Goal: Find contact information: Find contact information

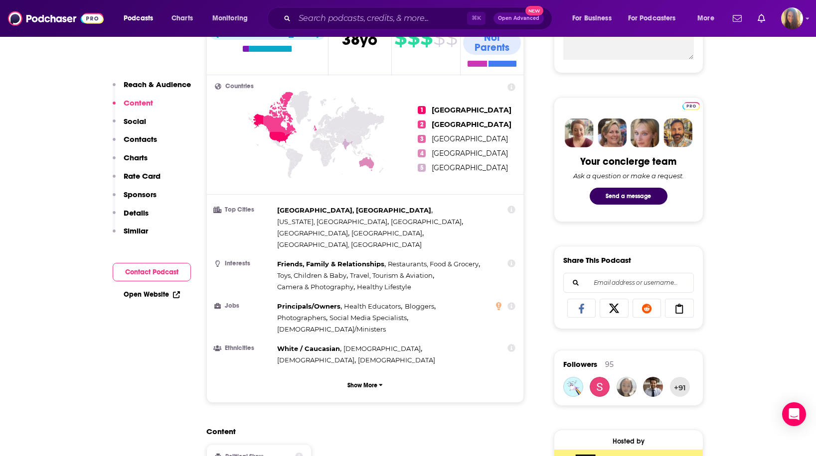
scroll to position [415, 0]
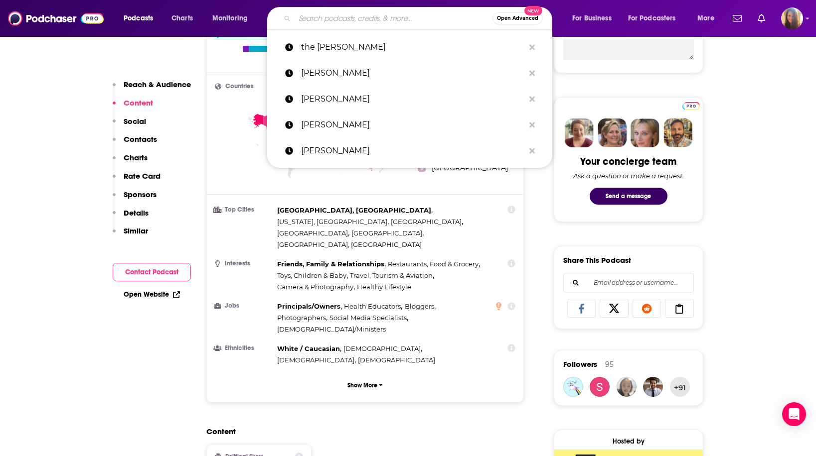
click at [357, 16] on input "Search podcasts, credits, & more..." at bounding box center [393, 18] width 198 height 16
paste input "Guest Pitch: A Spiritual Hacker for the Subconscious Mind"
type input "Guest Pitch: A Spiritual Hacker for the Subconscious Mind"
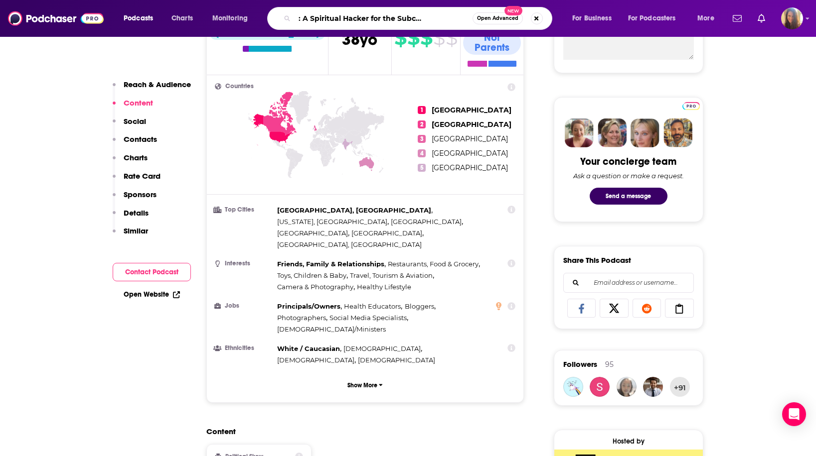
click at [353, 19] on input "Guest Pitch: A Spiritual Hacker for the Subconscious Mind" at bounding box center [383, 18] width 178 height 16
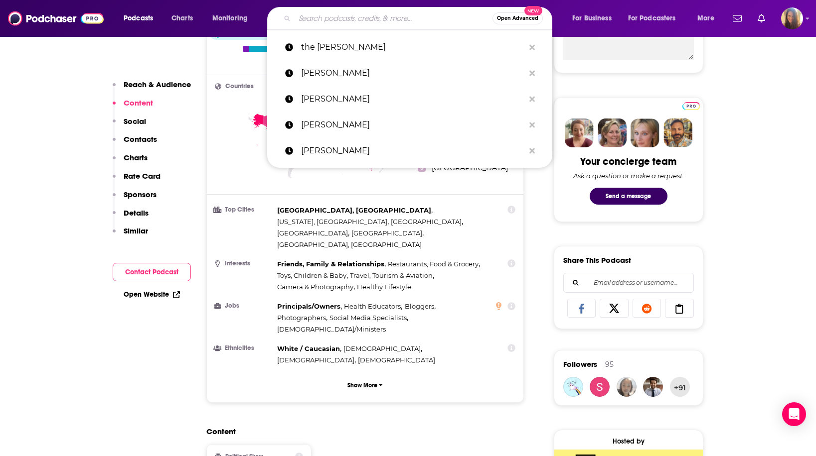
click at [388, 18] on input "Search podcasts, credits, & more..." at bounding box center [393, 18] width 198 height 16
paste input "[PERSON_NAME]"
type input "[PERSON_NAME]"
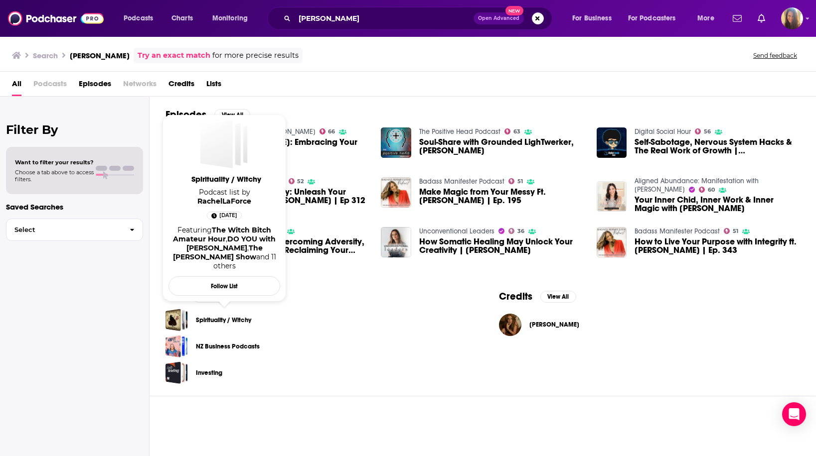
click at [209, 323] on link "Spirituality / Witchy" at bounding box center [223, 320] width 55 height 11
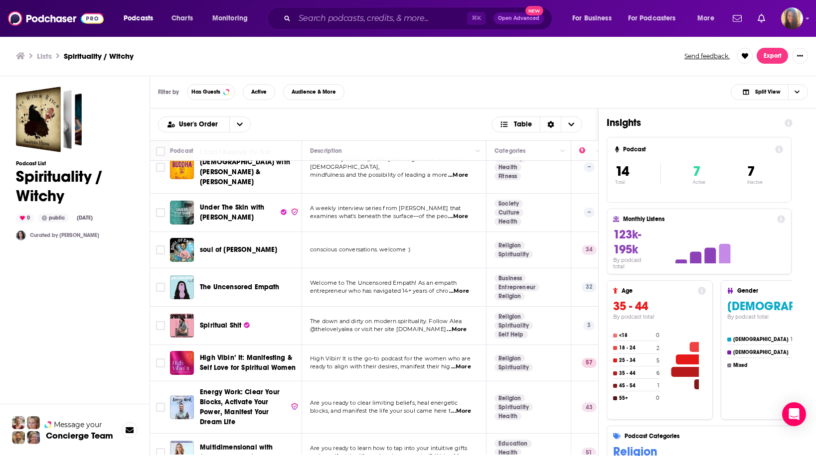
scroll to position [169, 0]
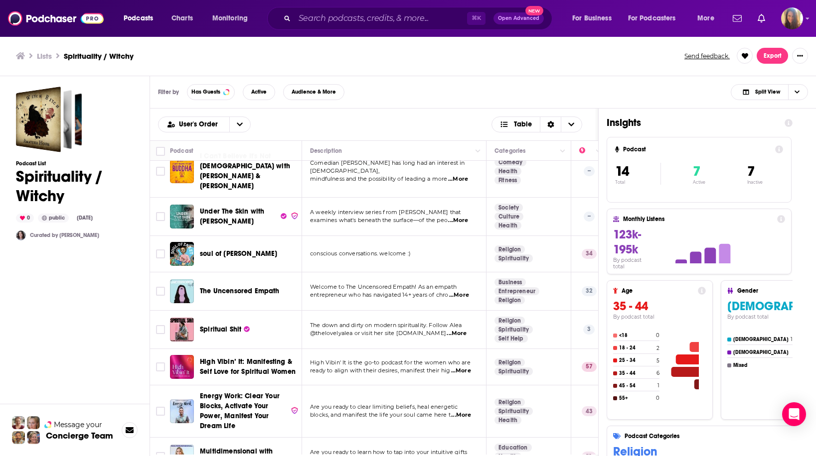
click at [461, 217] on span "...More" at bounding box center [458, 221] width 20 height 8
click at [273, 249] on div "soul of [PERSON_NAME]" at bounding box center [252, 254] width 104 height 10
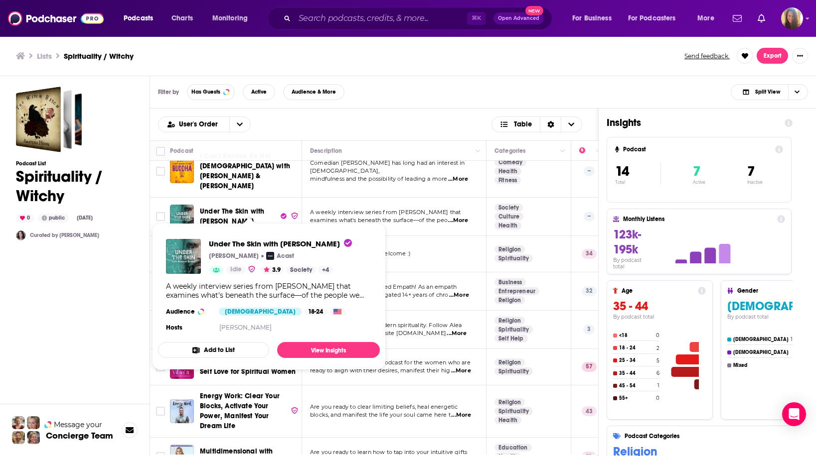
click at [229, 207] on span "Under The Skin with [PERSON_NAME]" at bounding box center [232, 216] width 64 height 18
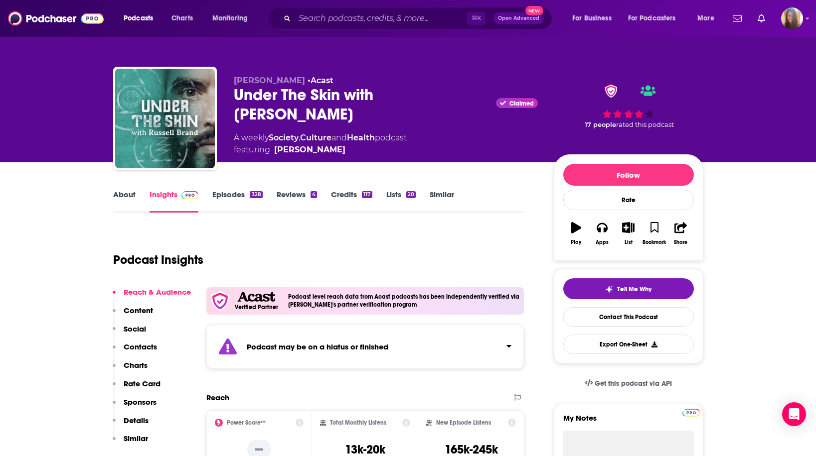
scroll to position [31, 0]
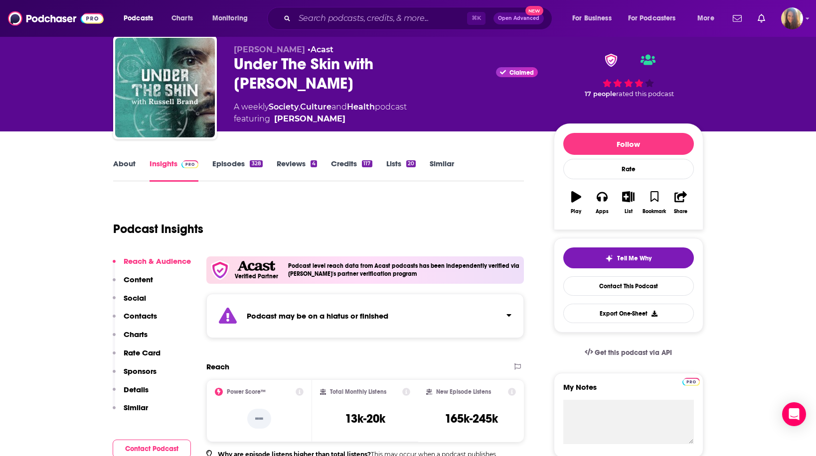
click at [232, 166] on link "Episodes 328" at bounding box center [237, 170] width 50 height 23
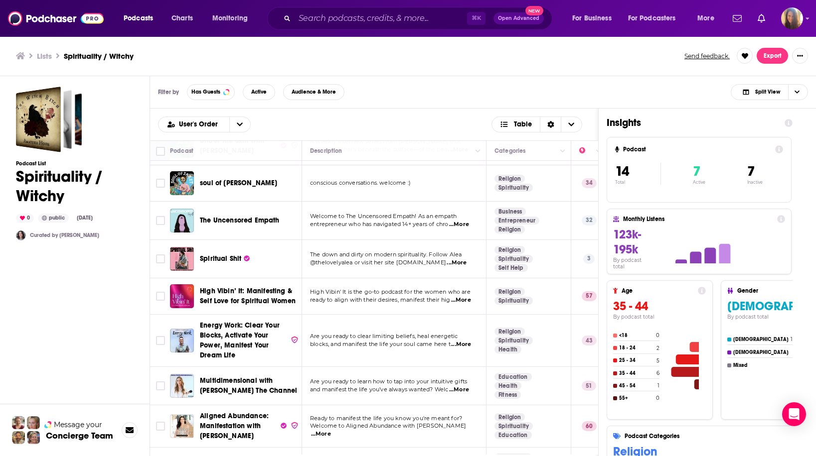
scroll to position [257, 0]
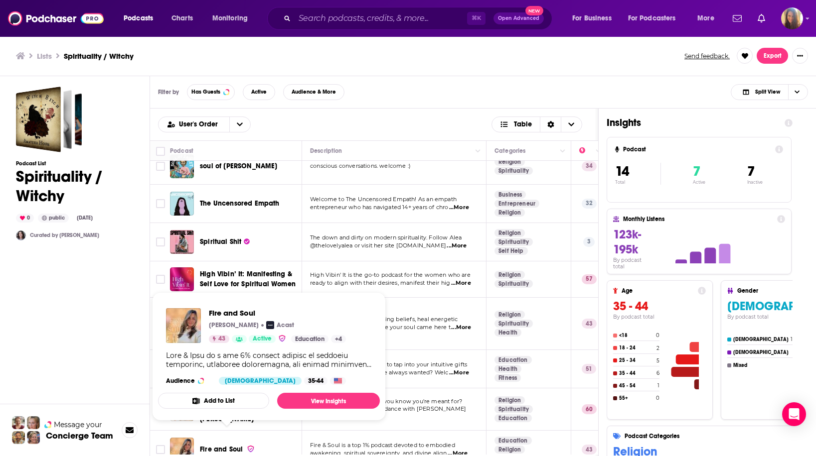
click at [235, 445] on span "Fire and Soul" at bounding box center [221, 449] width 43 height 8
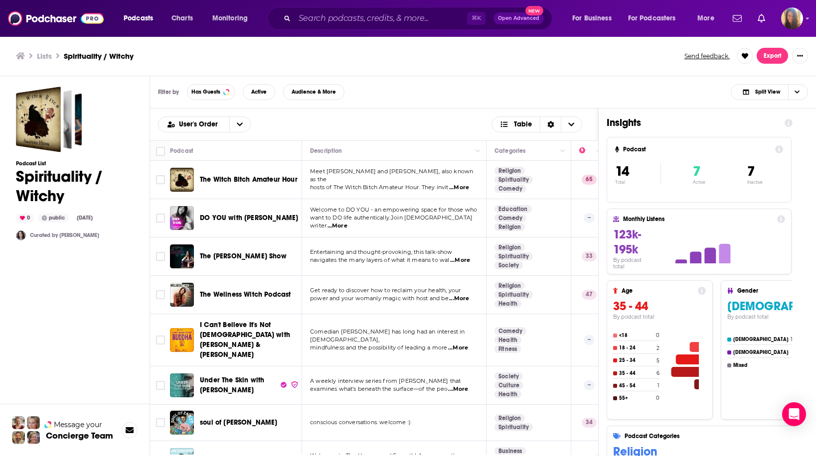
scroll to position [257, 0]
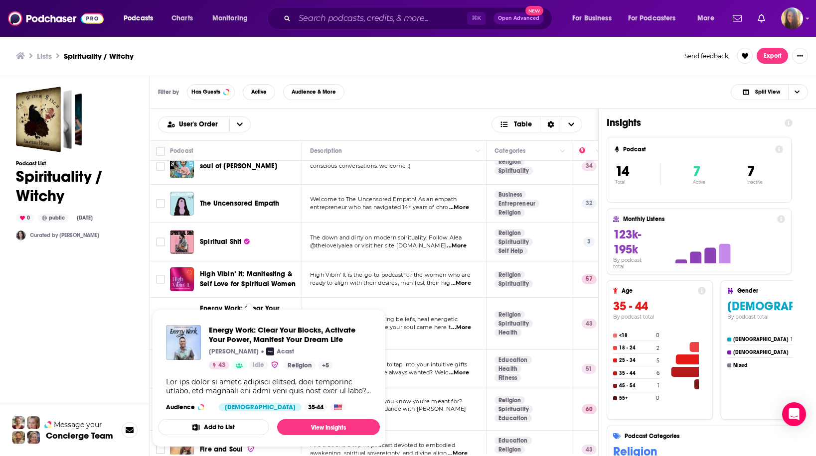
click at [245, 303] on span "Energy Work: Clear Your Blocks, Activate Your Power, Manifest Your Dream Life […" at bounding box center [269, 378] width 234 height 150
click at [311, 427] on link "View Insights" at bounding box center [328, 427] width 103 height 16
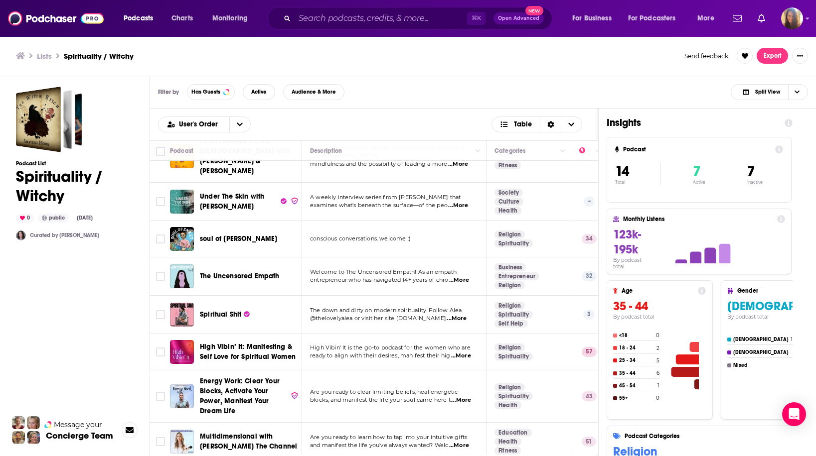
scroll to position [214, 0]
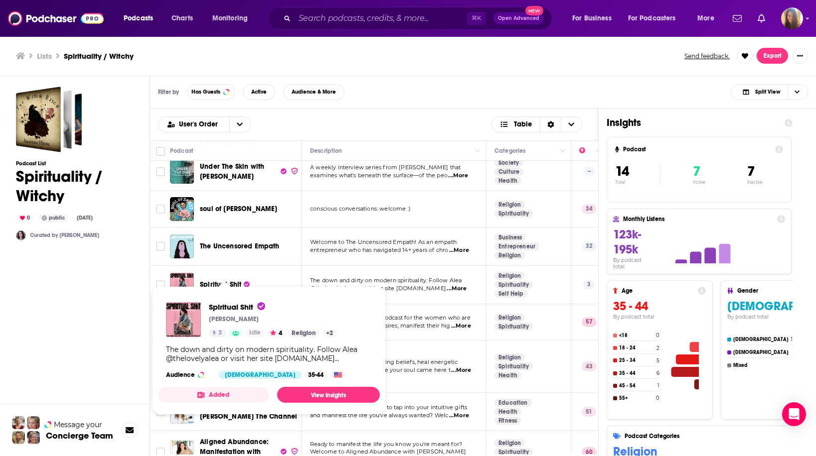
click at [224, 280] on span "Spiritual Shit" at bounding box center [220, 284] width 41 height 8
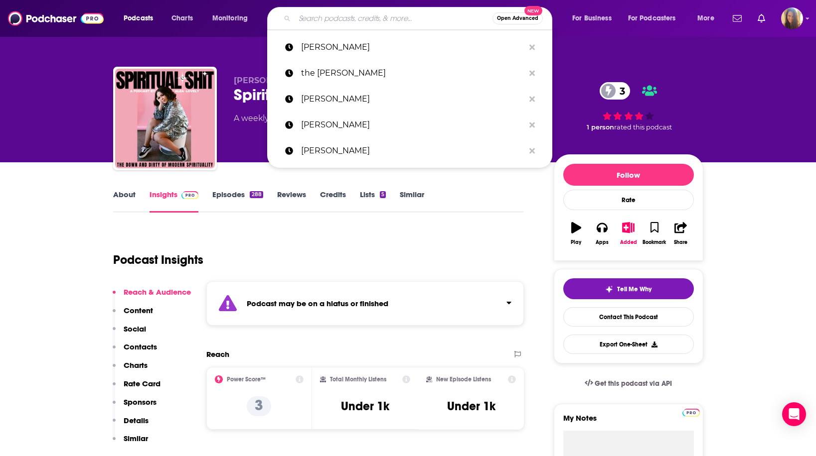
click at [334, 18] on input "Search podcasts, credits, & more..." at bounding box center [393, 18] width 198 height 16
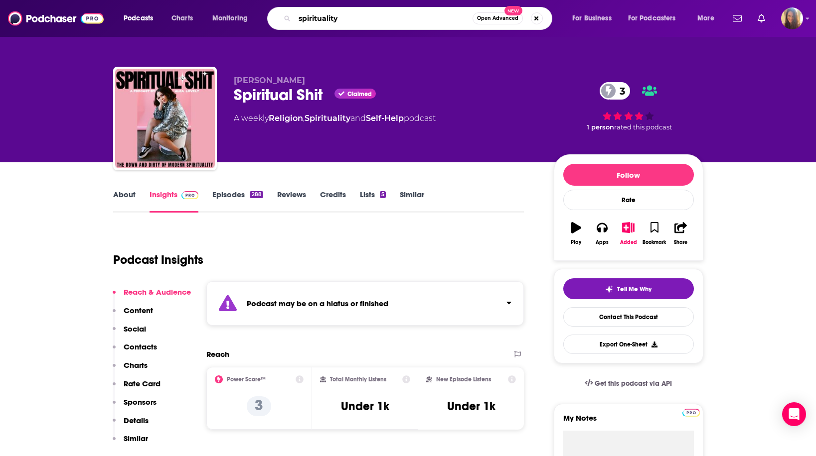
type input "spirituality"
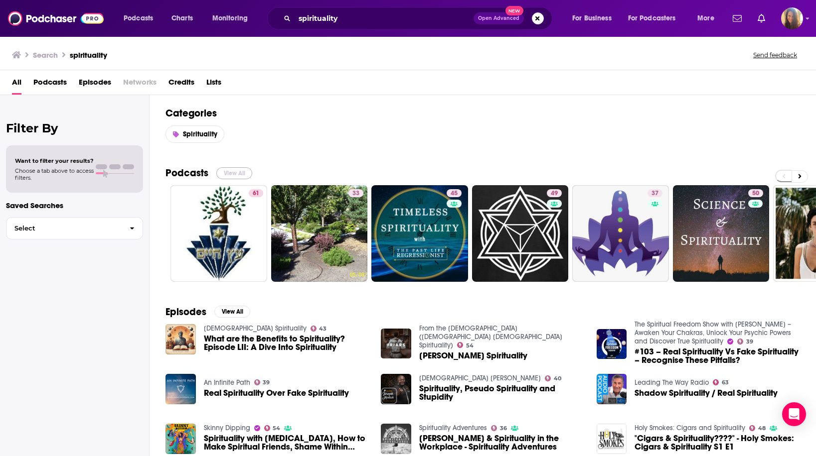
click at [238, 172] on button "View All" at bounding box center [234, 173] width 36 height 12
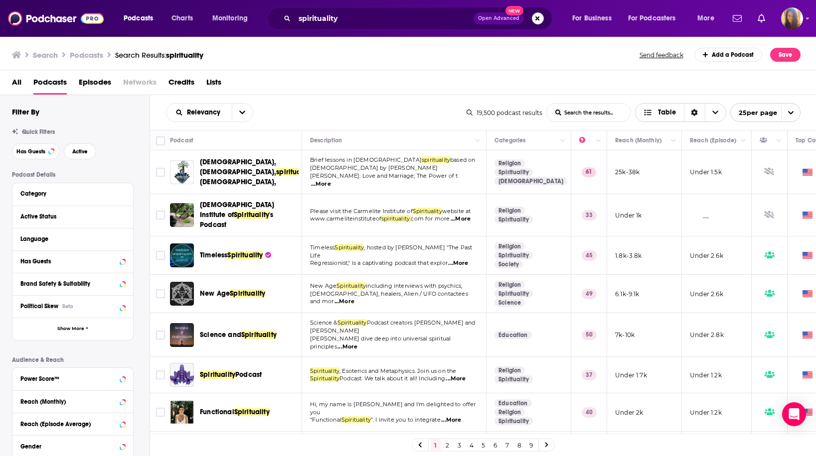
click at [716, 115] on icon "Choose View" at bounding box center [715, 112] width 6 height 7
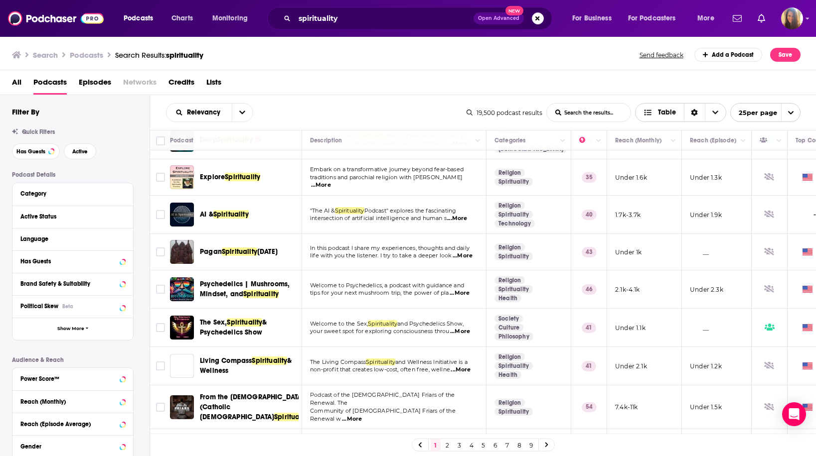
scroll to position [651, 0]
click at [448, 444] on link "2" at bounding box center [447, 445] width 10 height 12
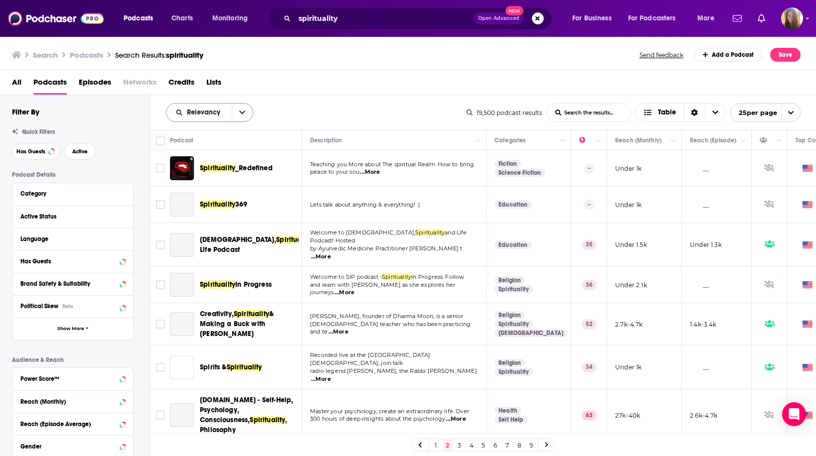
click at [242, 113] on icon "open menu" at bounding box center [242, 112] width 6 height 7
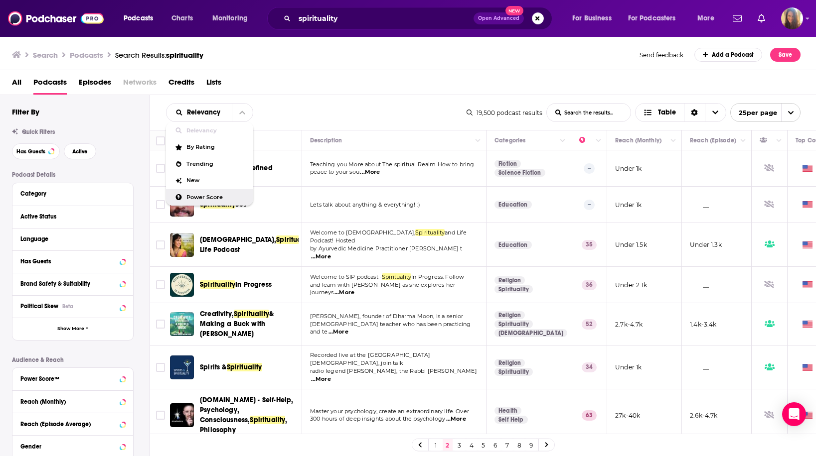
click at [205, 198] on span "Power Score" at bounding box center [215, 197] width 59 height 5
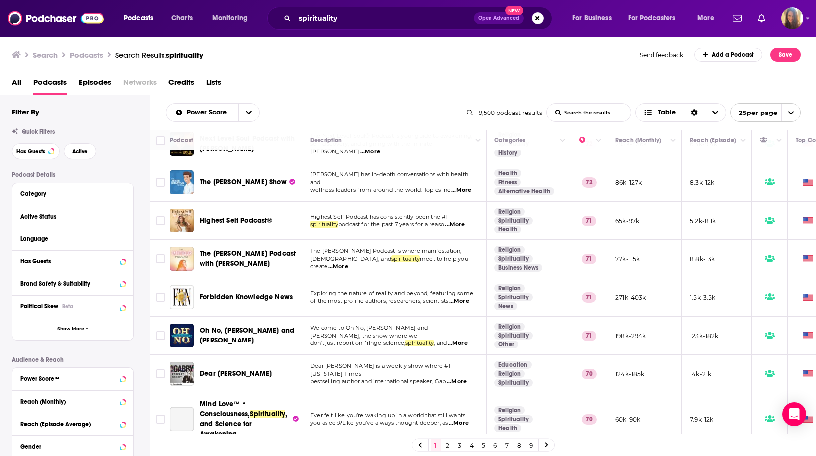
scroll to position [259, 0]
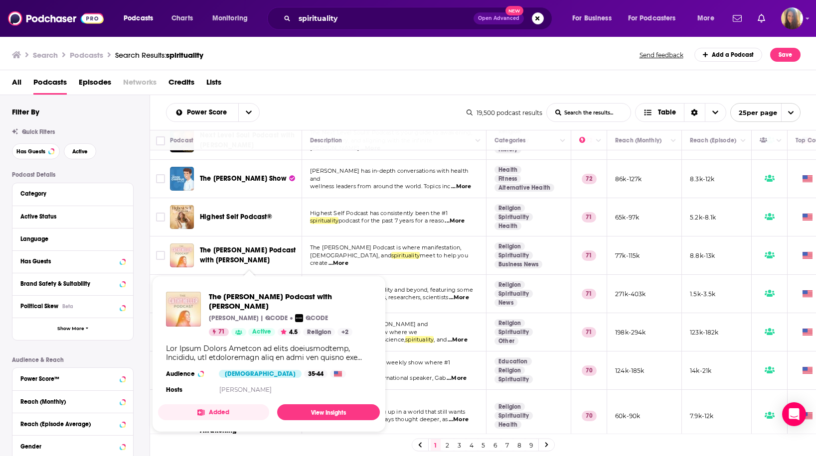
click at [219, 250] on span "The [PERSON_NAME] Podcast with [PERSON_NAME]" at bounding box center [248, 255] width 96 height 18
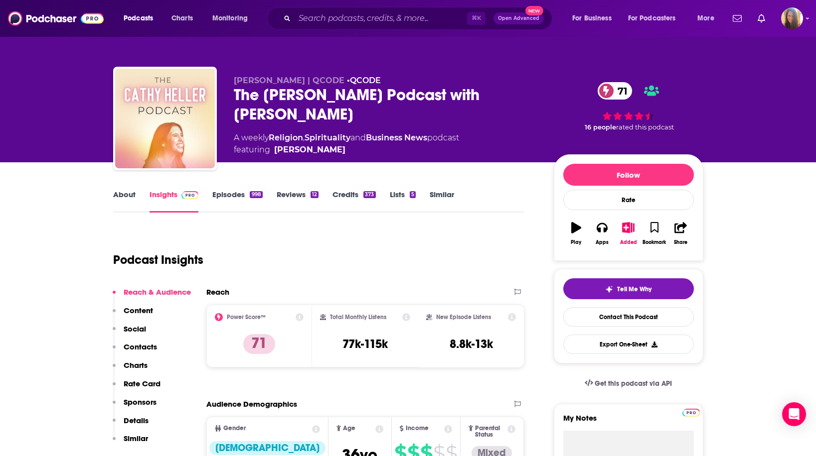
scroll to position [21, 0]
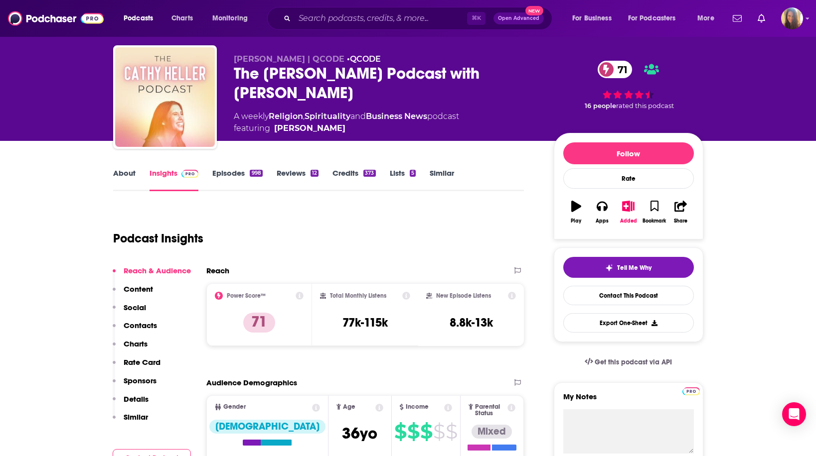
click at [115, 173] on link "About" at bounding box center [124, 179] width 22 height 23
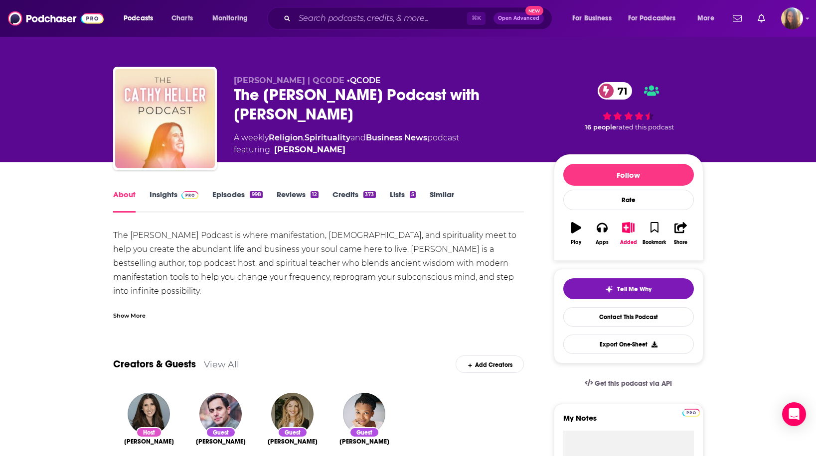
click at [242, 192] on link "Episodes 998" at bounding box center [237, 201] width 50 height 23
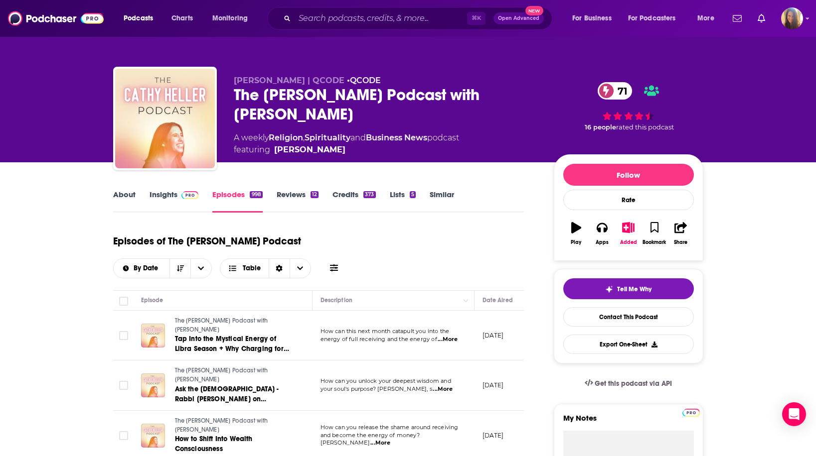
click at [153, 198] on link "Insights" at bounding box center [173, 201] width 49 height 23
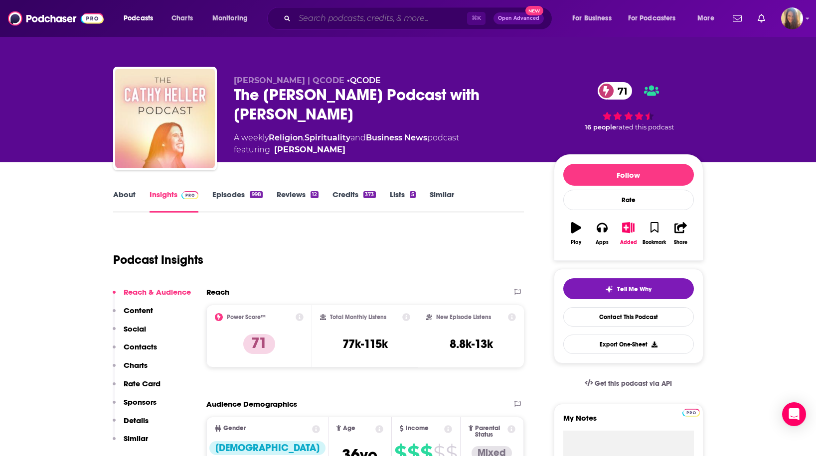
click at [331, 22] on input "Search podcasts, credits, & more..." at bounding box center [380, 18] width 172 height 16
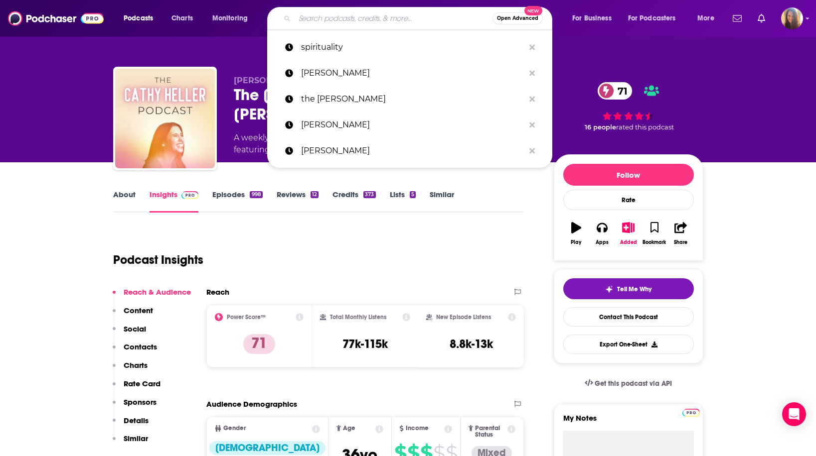
paste input "Divine Downloads with [PERSON_NAME]"
type input "Divine Downloads with [PERSON_NAME]"
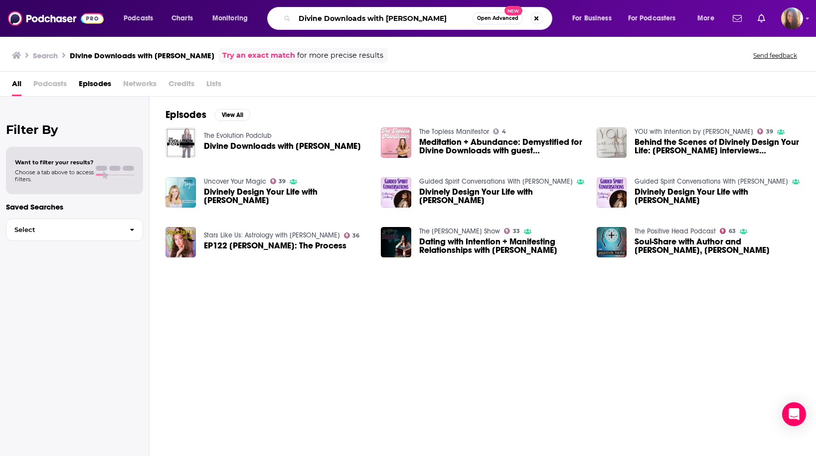
drag, startPoint x: 387, startPoint y: 17, endPoint x: 294, endPoint y: 21, distance: 93.2
click at [294, 21] on div "Divine Downloads with [PERSON_NAME] Open Advanced New" at bounding box center [409, 18] width 285 height 23
click at [346, 19] on input "[PERSON_NAME]" at bounding box center [383, 18] width 178 height 16
type input "[PERSON_NAME]"
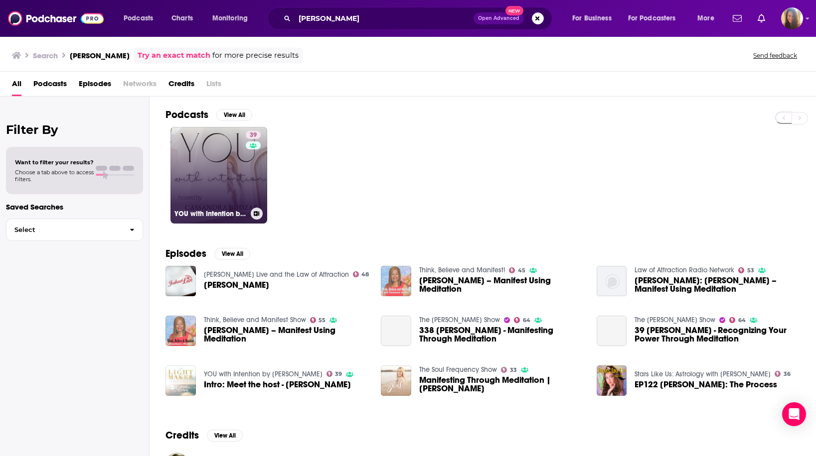
click at [236, 167] on link "39 YOU with Intention by [PERSON_NAME]" at bounding box center [218, 175] width 97 height 97
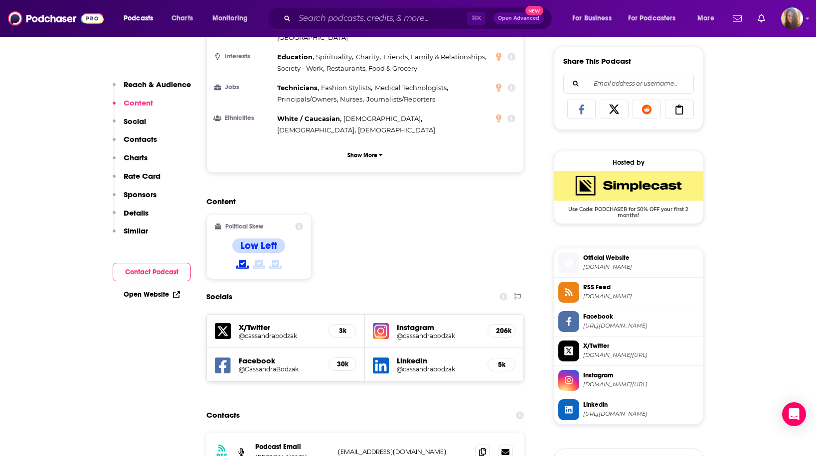
scroll to position [615, 0]
click at [428, 322] on h5 "Instagram" at bounding box center [438, 326] width 83 height 9
click at [415, 332] on h5 "@cassandrabodzak" at bounding box center [438, 335] width 83 height 7
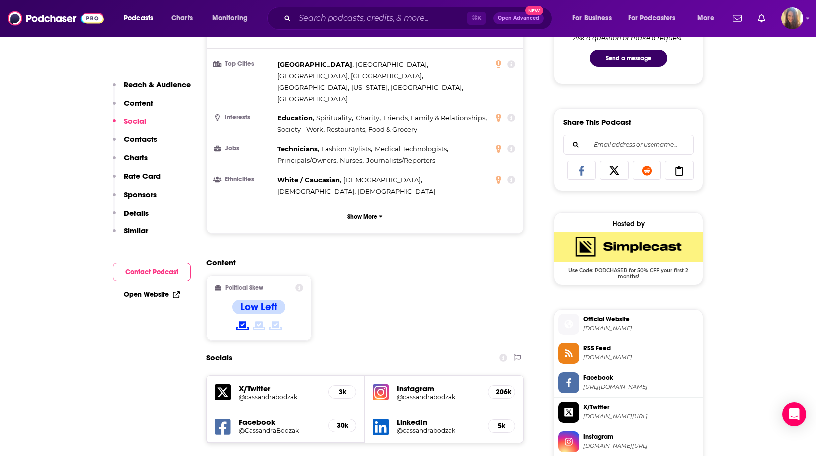
scroll to position [790, 0]
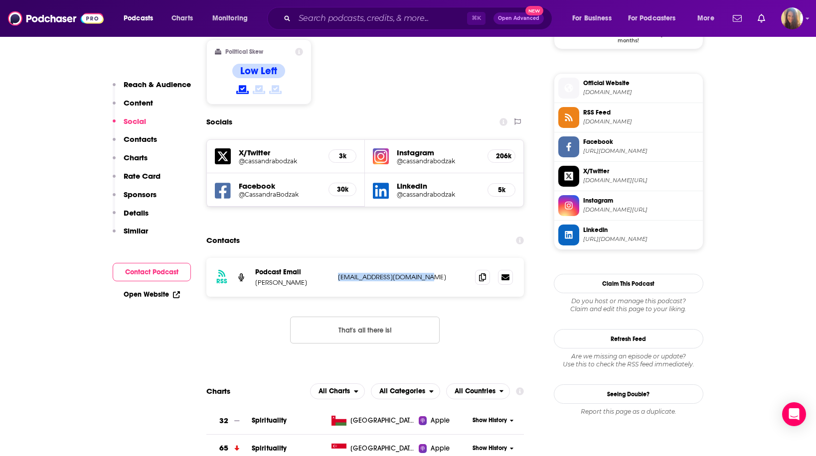
drag, startPoint x: 334, startPoint y: 237, endPoint x: 445, endPoint y: 237, distance: 110.6
click at [445, 258] on div "RSS Podcast Email [PERSON_NAME] [EMAIL_ADDRESS][DOMAIN_NAME] [EMAIL_ADDRESS][DO…" at bounding box center [365, 277] width 318 height 39
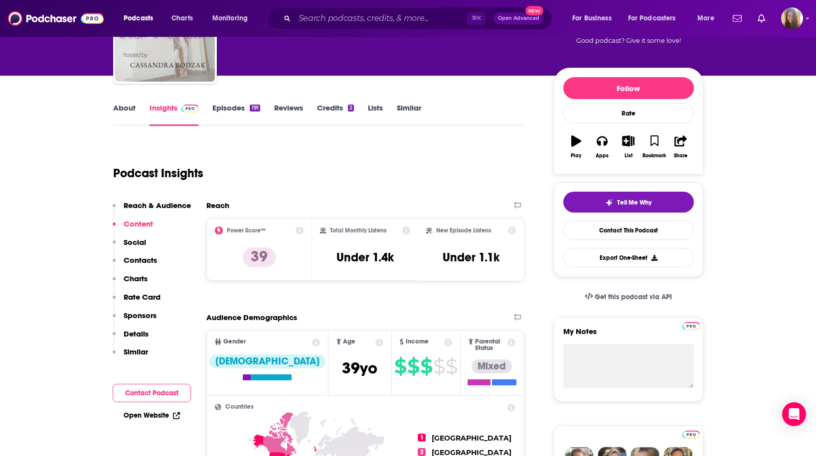
scroll to position [0, 0]
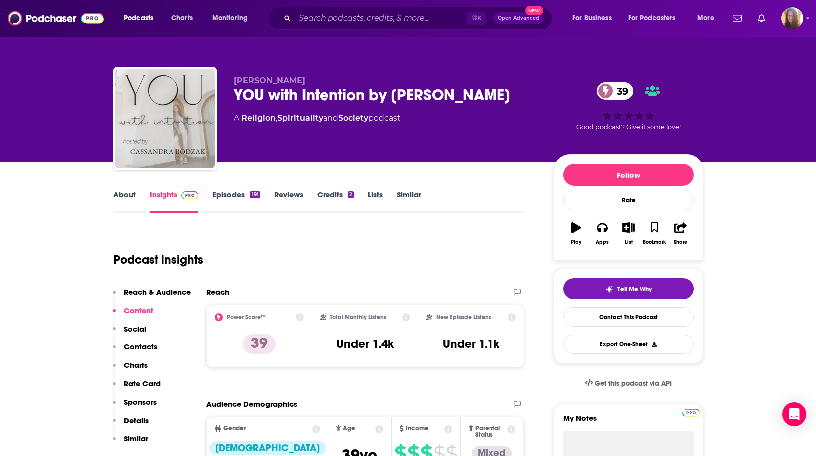
click at [122, 192] on link "About" at bounding box center [124, 201] width 22 height 23
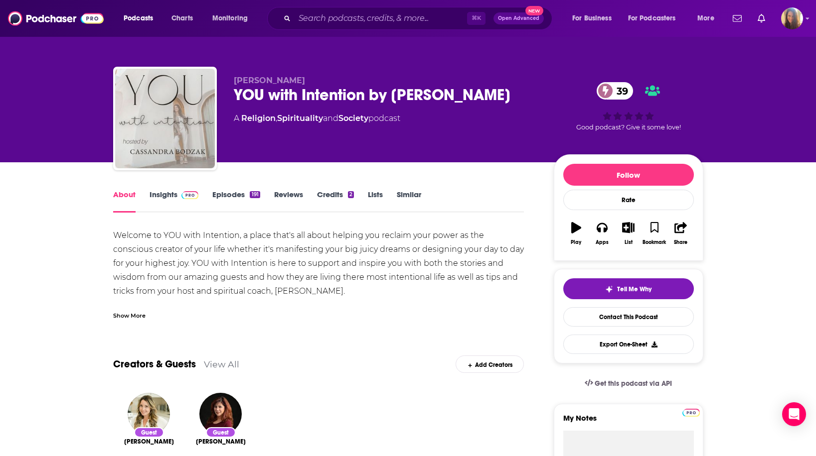
click at [116, 313] on div "Show More" at bounding box center [129, 314] width 32 height 9
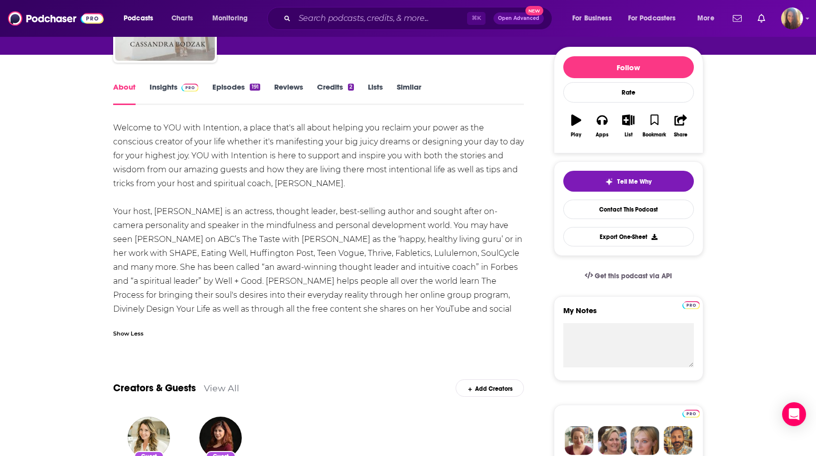
scroll to position [104, 0]
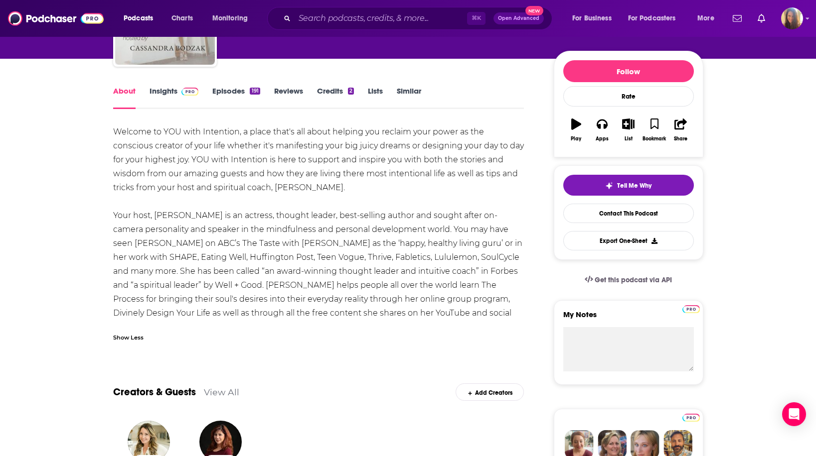
click at [243, 93] on link "Episodes 191" at bounding box center [235, 97] width 47 height 23
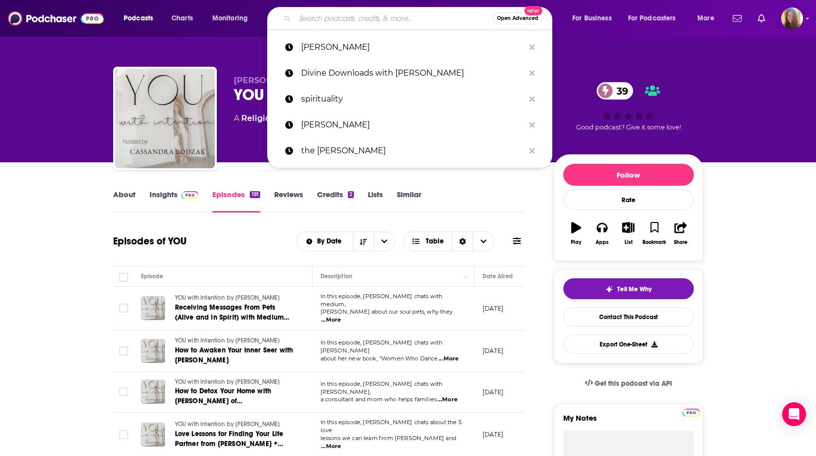
click at [321, 23] on input "Search podcasts, credits, & more..." at bounding box center [393, 18] width 198 height 16
type input "v"
paste input "The School of Greatness"
type input "The School of Greatness"
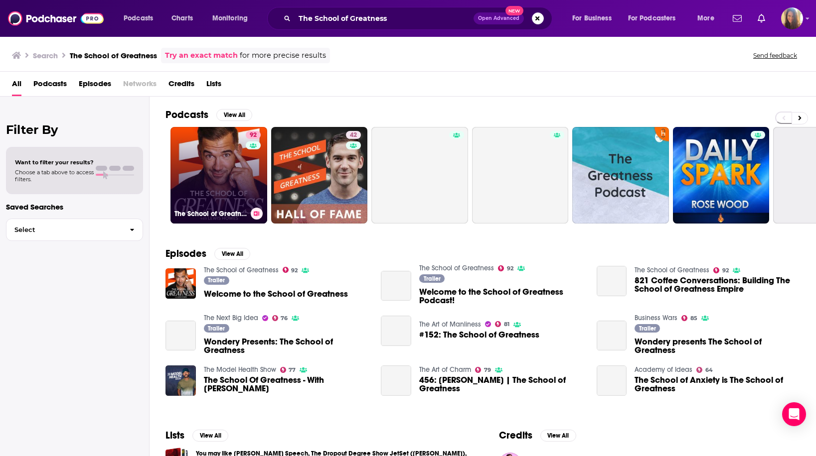
click at [224, 175] on link "92 The School of Greatness" at bounding box center [218, 175] width 97 height 97
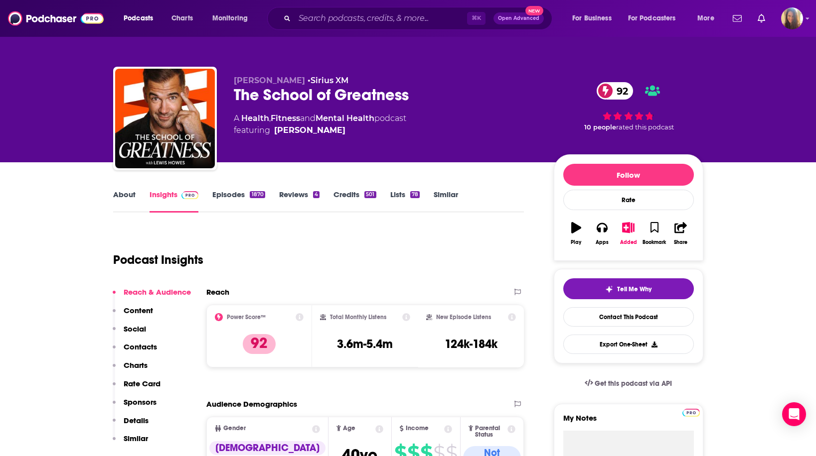
scroll to position [35, 0]
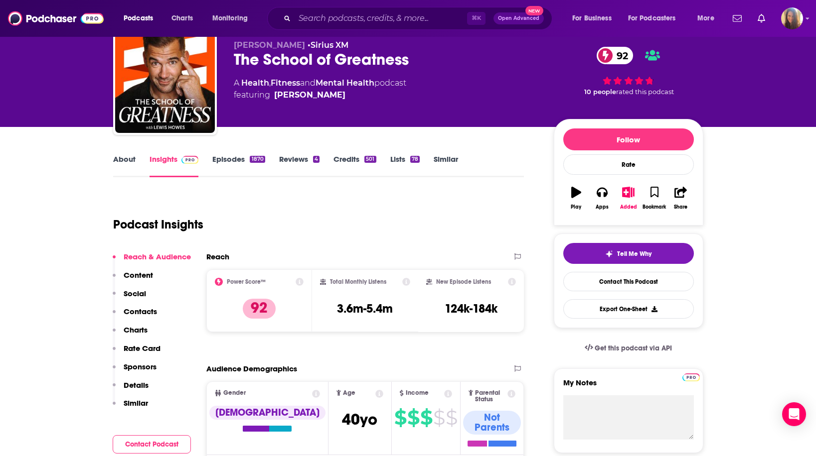
click at [226, 161] on link "Episodes 1870" at bounding box center [238, 165] width 52 height 23
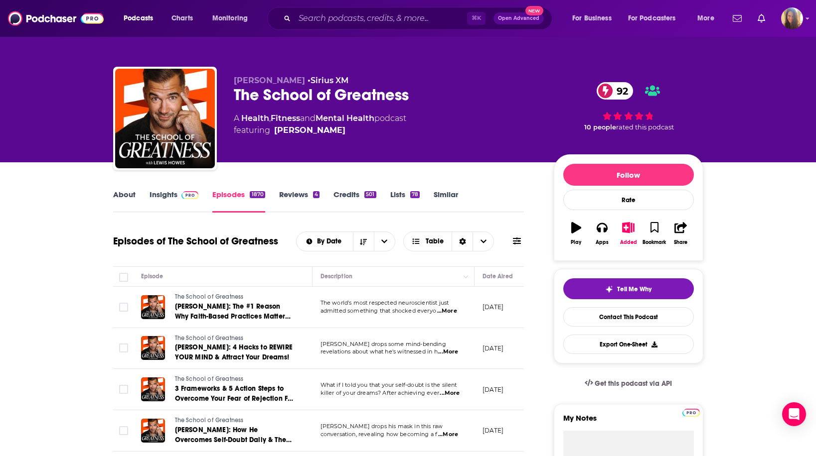
click at [119, 194] on link "About" at bounding box center [124, 201] width 22 height 23
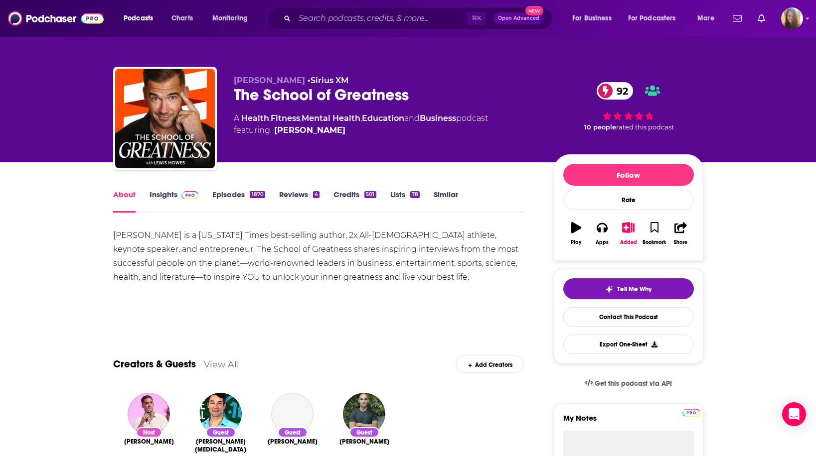
click at [154, 197] on link "Insights" at bounding box center [173, 201] width 49 height 23
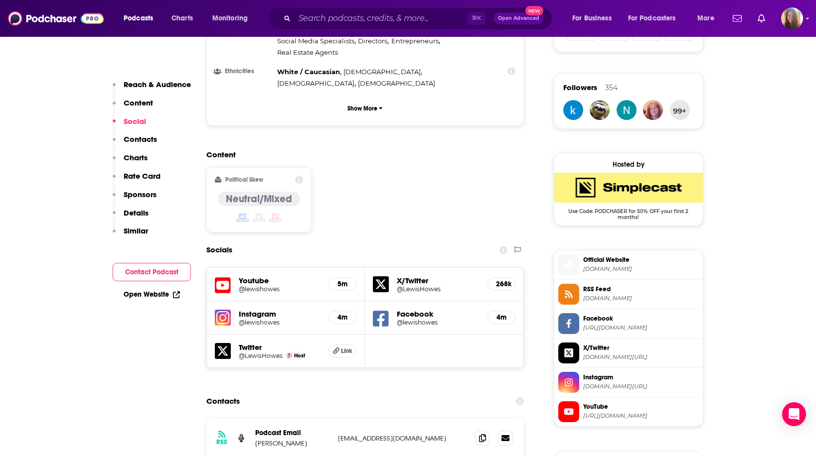
scroll to position [840, 0]
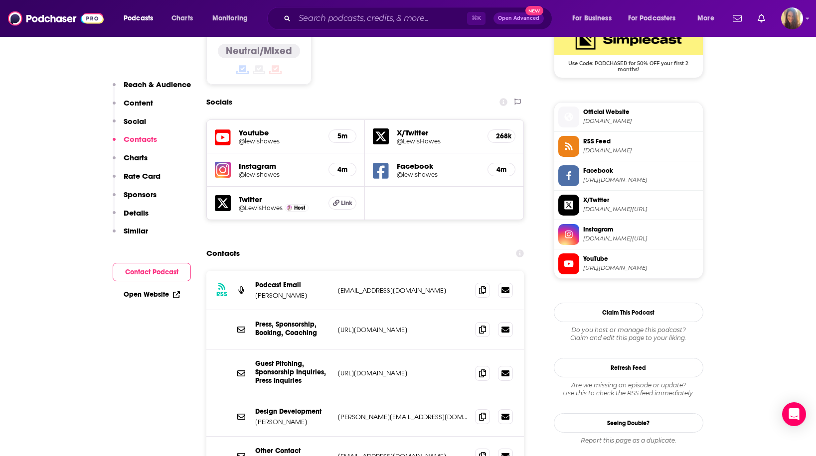
drag, startPoint x: 402, startPoint y: 225, endPoint x: 457, endPoint y: 224, distance: 55.3
click at [457, 271] on div "RSS Podcast Email [PERSON_NAME] [EMAIL_ADDRESS][DOMAIN_NAME] [EMAIL_ADDRESS][DO…" at bounding box center [365, 290] width 318 height 39
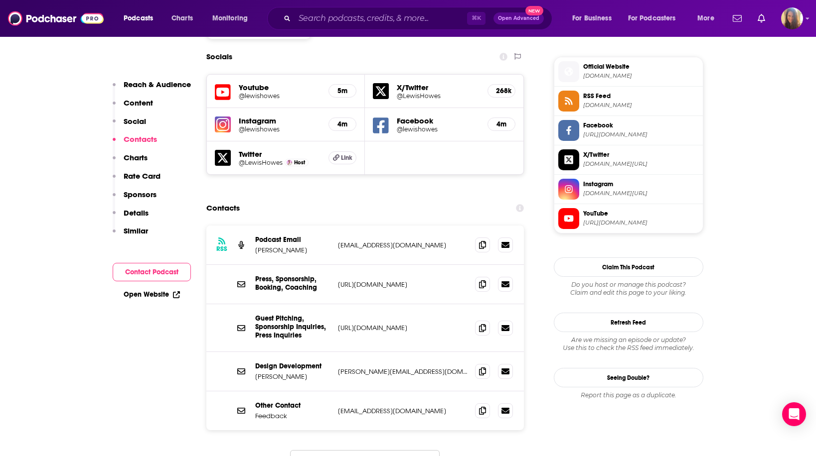
scroll to position [903, 0]
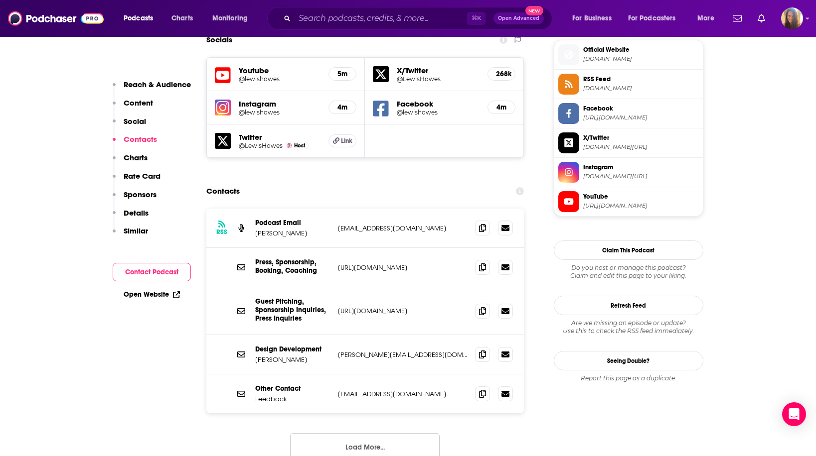
click at [375, 433] on button "Load More..." at bounding box center [364, 446] width 149 height 27
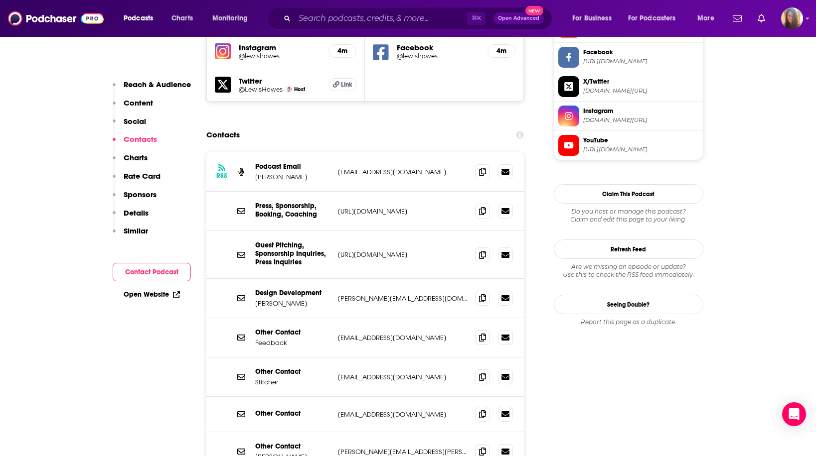
scroll to position [1039, 0]
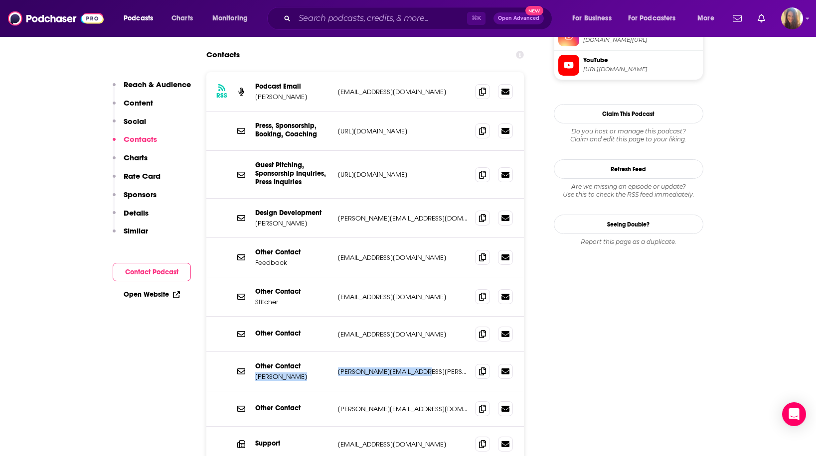
drag, startPoint x: 329, startPoint y: 304, endPoint x: 419, endPoint y: 305, distance: 90.2
click at [0, 0] on div "Other Contact [PERSON_NAME] [PERSON_NAME][EMAIL_ADDRESS][PERSON_NAME][DOMAIN_NA…" at bounding box center [0, 0] width 0 height 0
click at [419, 368] on p "[PERSON_NAME][EMAIL_ADDRESS][PERSON_NAME][DOMAIN_NAME]" at bounding box center [403, 372] width 130 height 8
drag, startPoint x: 335, startPoint y: 306, endPoint x: 416, endPoint y: 305, distance: 81.7
click at [416, 352] on div "Other Contact [PERSON_NAME] [PERSON_NAME][EMAIL_ADDRESS][PERSON_NAME][DOMAIN_NA…" at bounding box center [365, 371] width 318 height 39
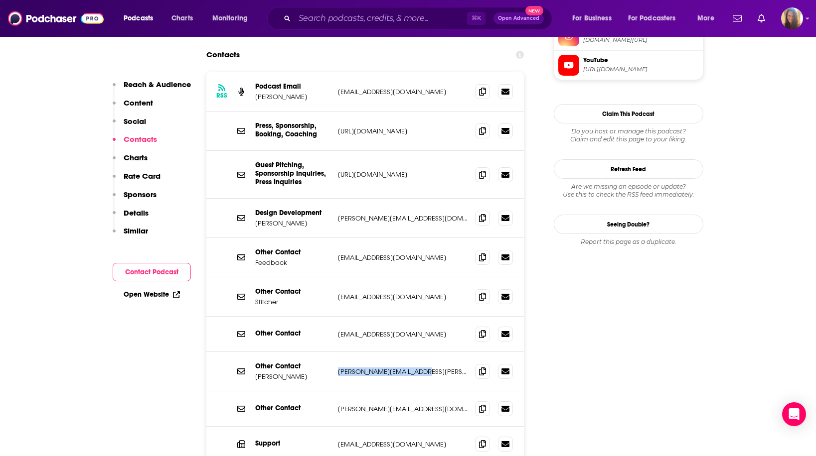
copy p "[PERSON_NAME][EMAIL_ADDRESS][PERSON_NAME][DOMAIN_NAME]"
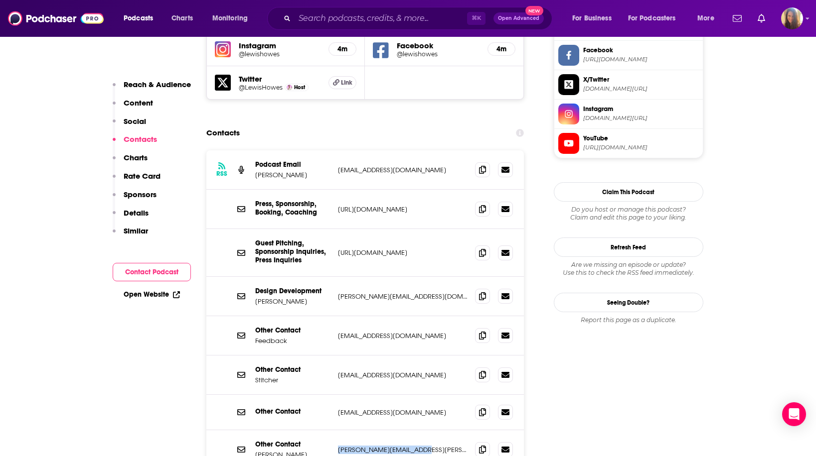
scroll to position [951, 0]
